Goal: Information Seeking & Learning: Find specific fact

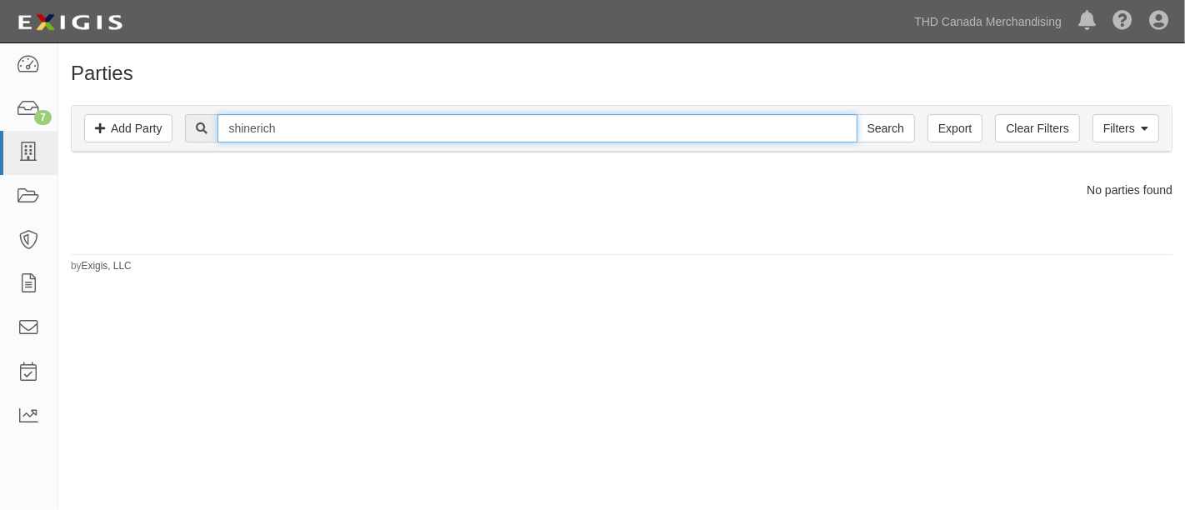
click at [273, 118] on input "shinerich" at bounding box center [536, 128] width 639 height 28
click at [300, 123] on input "shinerich" at bounding box center [536, 128] width 639 height 28
click at [301, 123] on input "shinerich" at bounding box center [536, 128] width 639 height 28
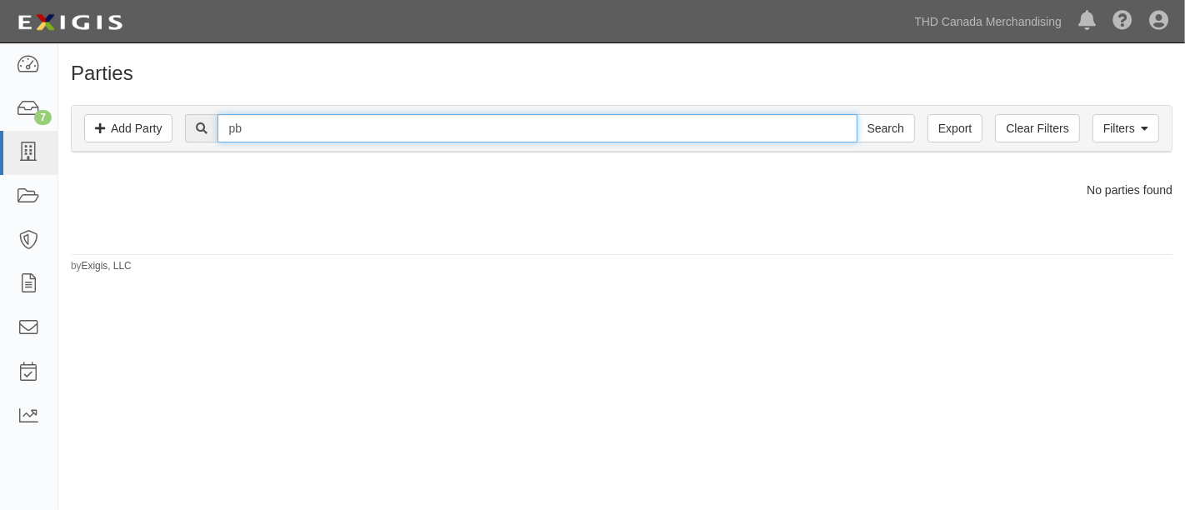
type input "pb"
click at [857, 114] on input "Search" at bounding box center [886, 128] width 58 height 28
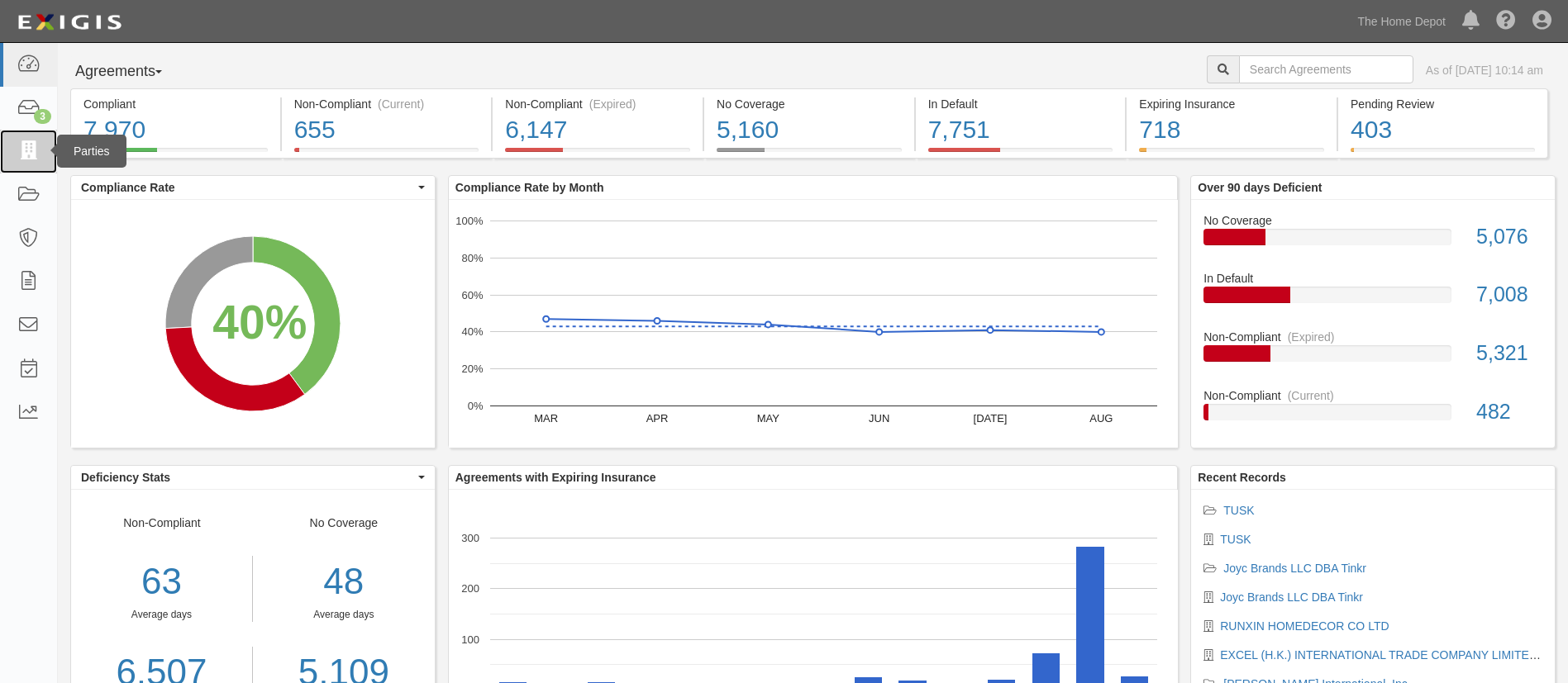
click at [32, 142] on icon at bounding box center [28, 151] width 23 height 19
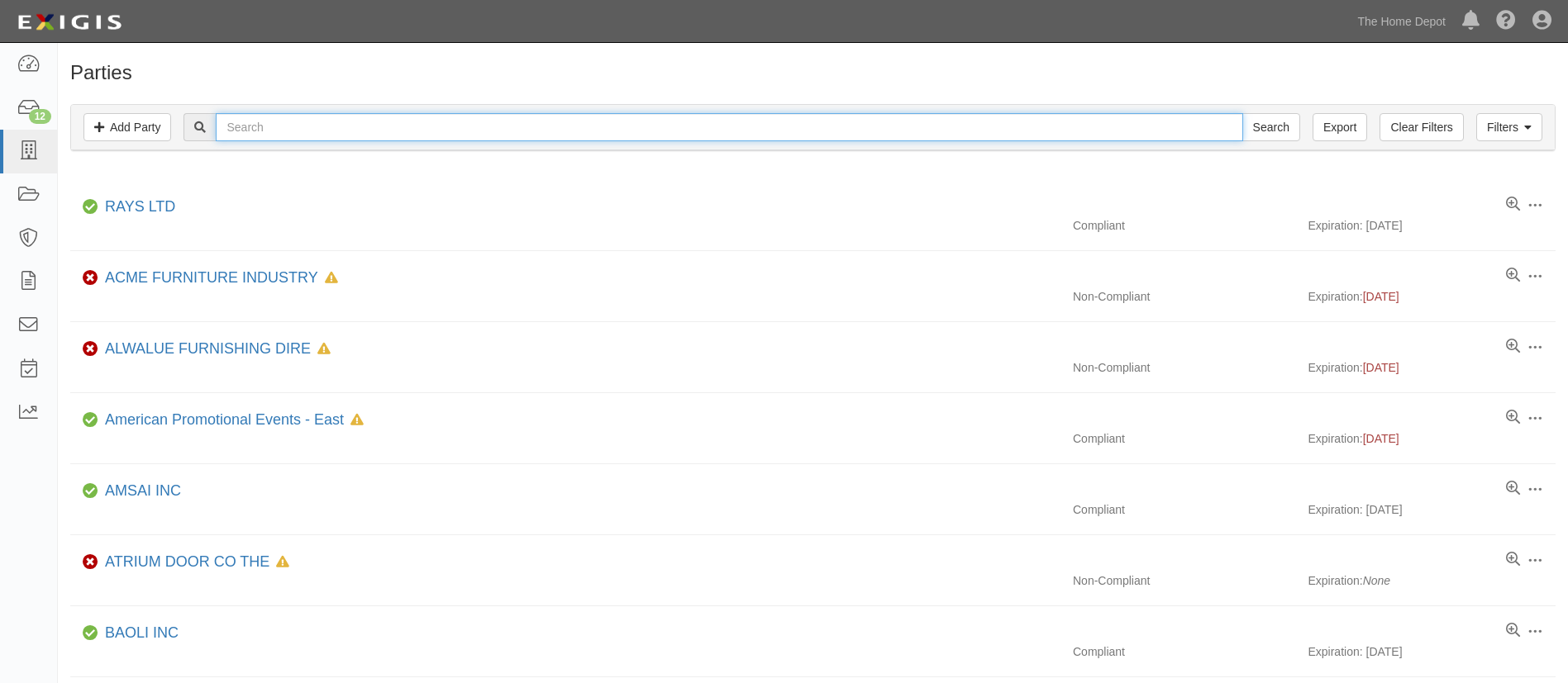
click at [356, 115] on input "text" at bounding box center [728, 127] width 1026 height 28
type input "PB Roofing"
click at [1242, 113] on input "Search" at bounding box center [1270, 127] width 58 height 28
